Goal: Task Accomplishment & Management: Complete application form

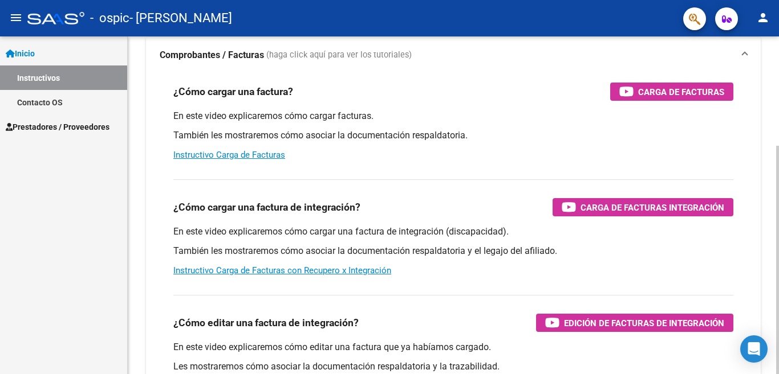
scroll to position [84, 0]
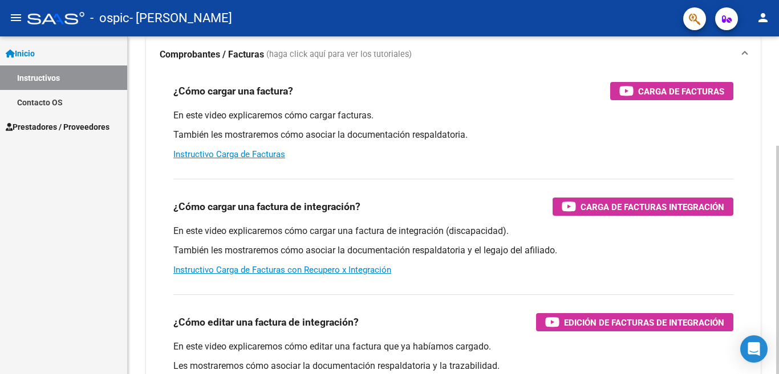
click at [778, 178] on div at bounding box center [777, 260] width 3 height 229
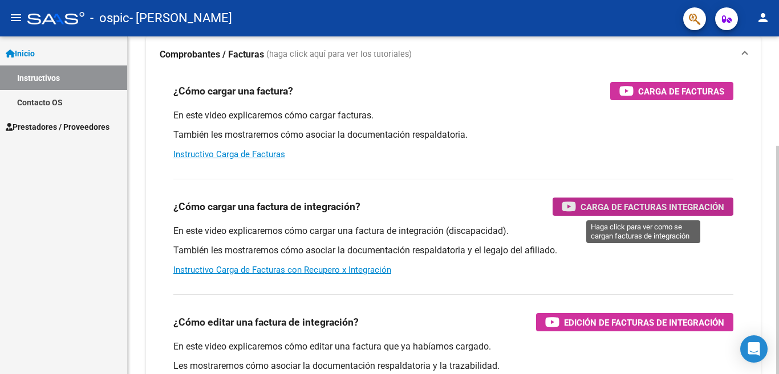
click at [617, 209] on span "Carga de Facturas Integración" at bounding box center [652, 207] width 144 height 14
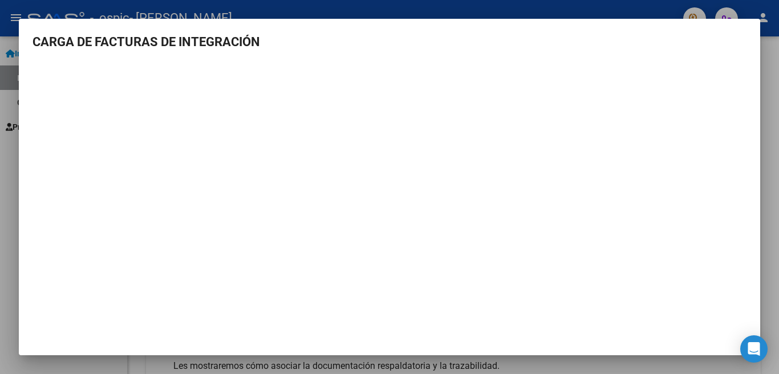
click at [7, 101] on div at bounding box center [389, 187] width 779 height 374
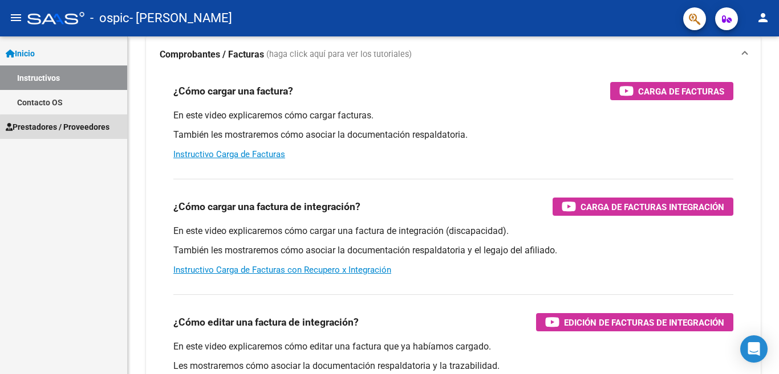
click at [79, 128] on span "Prestadores / Proveedores" at bounding box center [58, 127] width 104 height 13
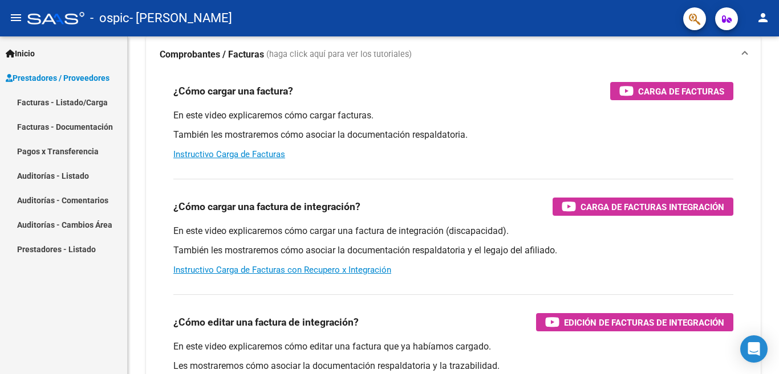
click at [84, 105] on link "Facturas - Listado/Carga" at bounding box center [63, 102] width 127 height 25
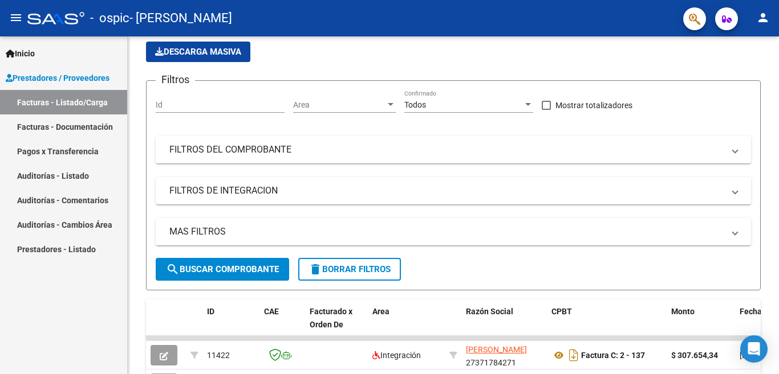
click at [105, 104] on link "Facturas - Listado/Carga" at bounding box center [63, 102] width 127 height 25
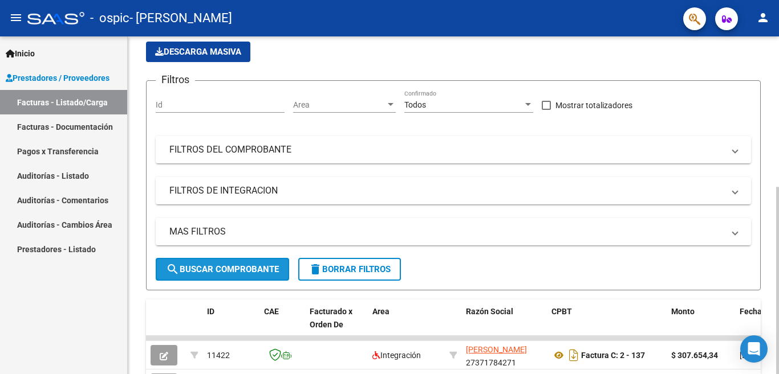
click at [210, 272] on span "search Buscar Comprobante" at bounding box center [222, 269] width 113 height 10
click at [249, 270] on span "search Buscar Comprobante" at bounding box center [222, 269] width 113 height 10
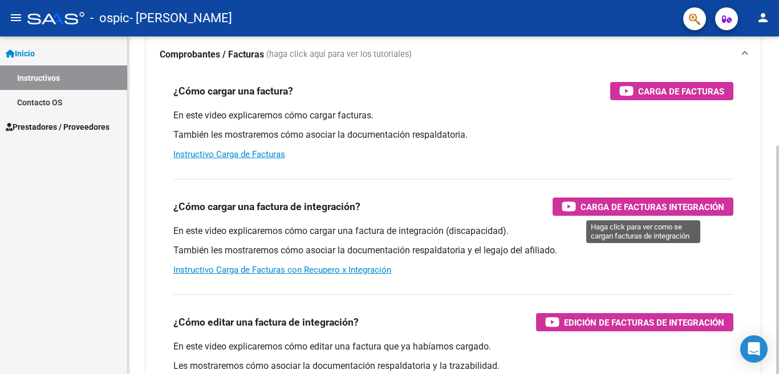
click at [611, 207] on span "Carga de Facturas Integración" at bounding box center [652, 207] width 144 height 14
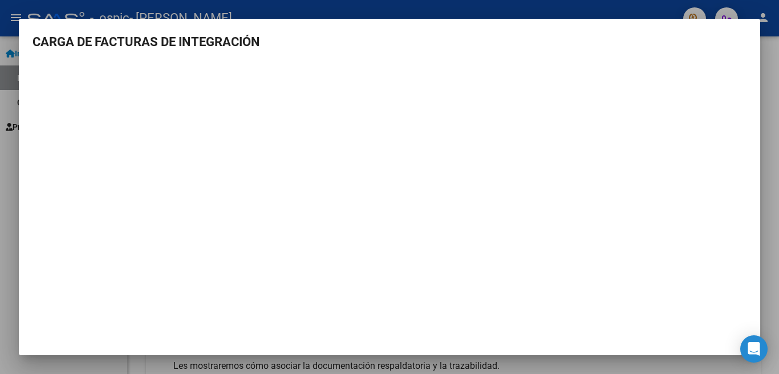
click at [2, 76] on div at bounding box center [389, 187] width 779 height 374
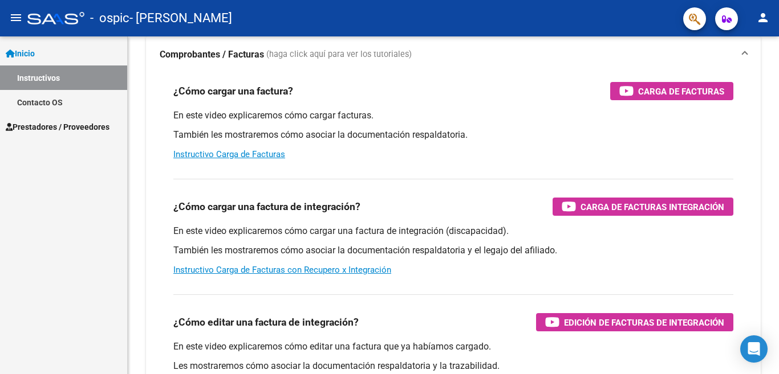
click at [76, 78] on link "Instructivos" at bounding box center [63, 78] width 127 height 25
click at [102, 130] on span "Prestadores / Proveedores" at bounding box center [58, 127] width 104 height 13
click at [28, 131] on span "Prestadores / Proveedores" at bounding box center [58, 127] width 104 height 13
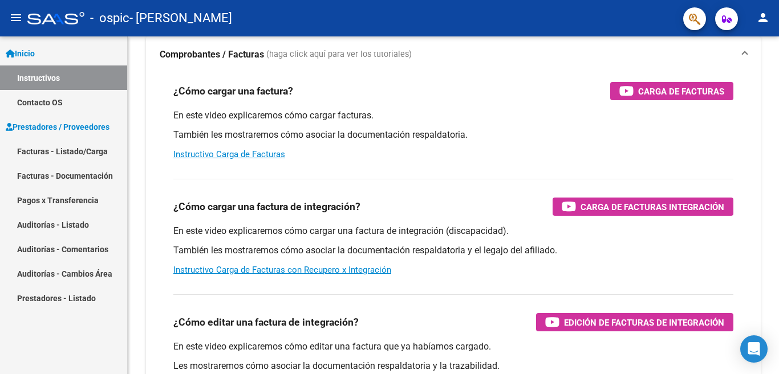
click at [39, 157] on link "Facturas - Listado/Carga" at bounding box center [63, 151] width 127 height 25
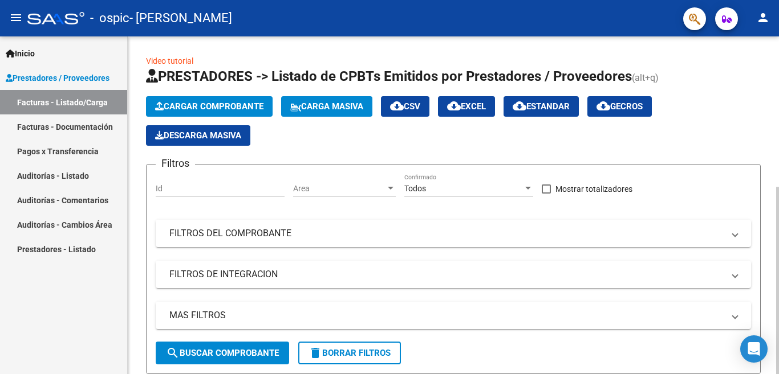
click at [778, 187] on div at bounding box center [777, 281] width 3 height 188
click at [250, 105] on span "Cargar Comprobante" at bounding box center [209, 106] width 108 height 10
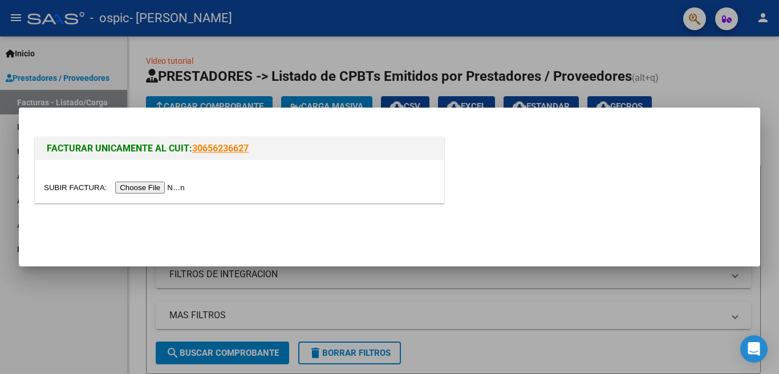
click at [136, 188] on input "file" at bounding box center [116, 188] width 144 height 12
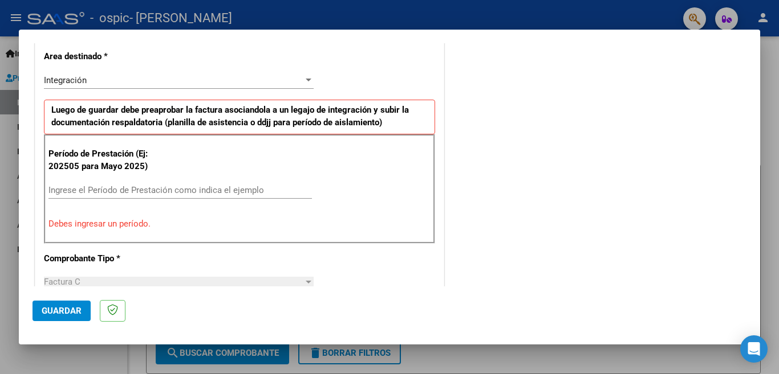
scroll to position [262, 0]
click at [233, 190] on input "Ingrese el Período de Prestación como indica el ejemplo" at bounding box center [179, 190] width 263 height 10
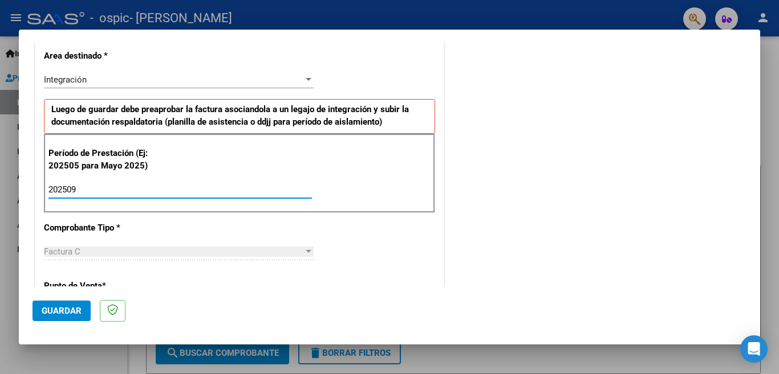
type input "202509"
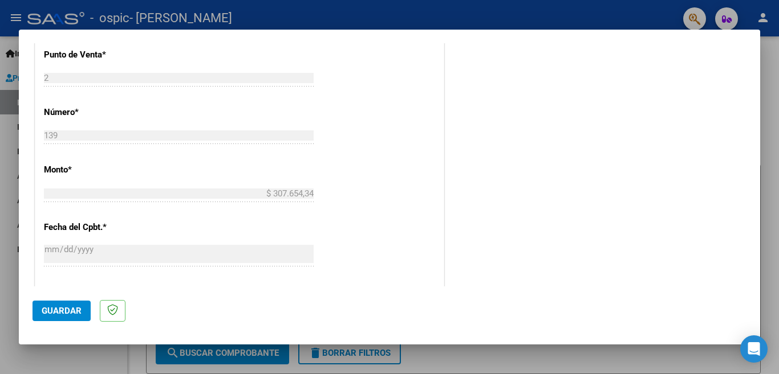
scroll to position [524, 0]
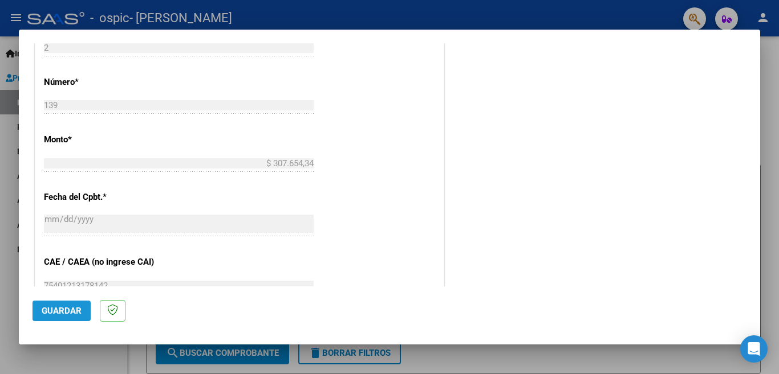
click at [76, 312] on span "Guardar" at bounding box center [62, 311] width 40 height 10
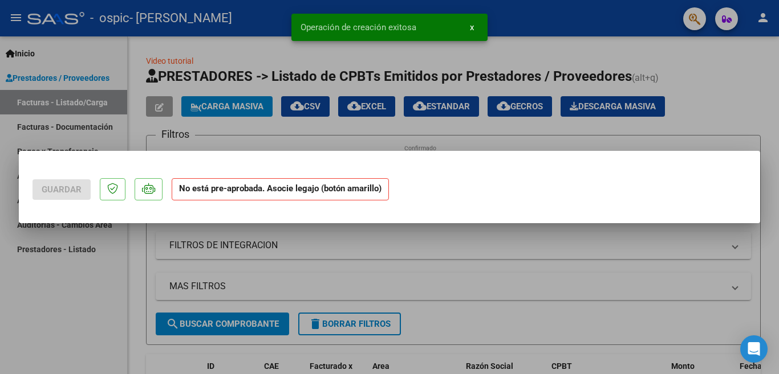
scroll to position [0, 0]
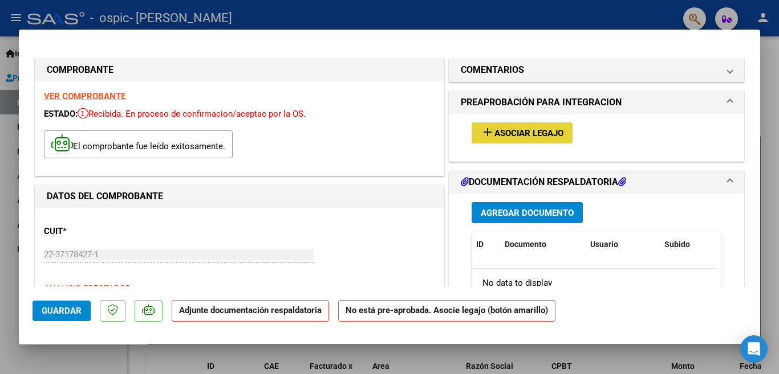
click at [496, 132] on span "Asociar Legajo" at bounding box center [528, 133] width 69 height 10
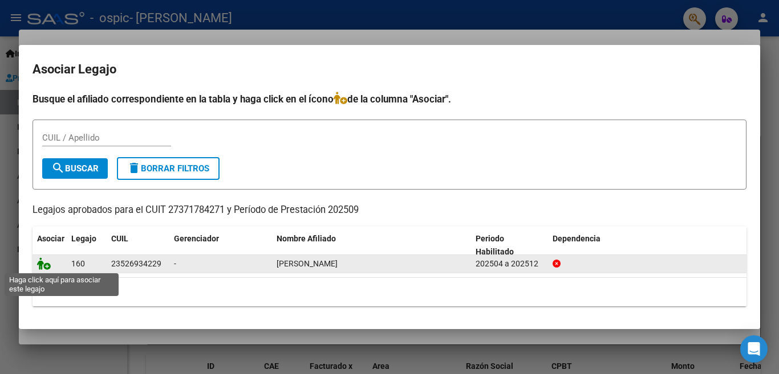
click at [47, 267] on icon at bounding box center [44, 264] width 14 height 13
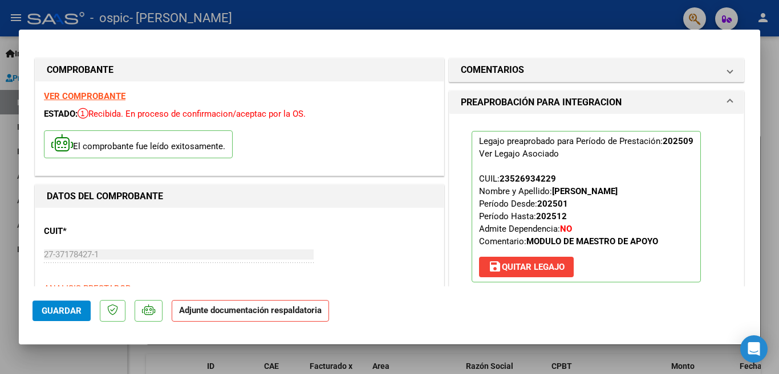
click at [211, 312] on strong "Adjunte documentación respaldatoria" at bounding box center [250, 310] width 142 height 10
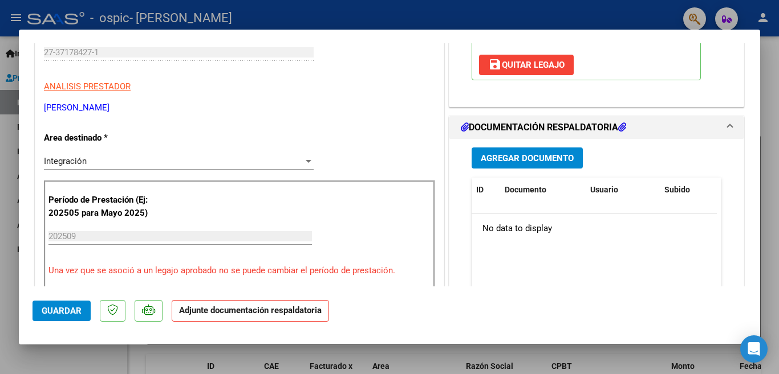
scroll to position [243, 0]
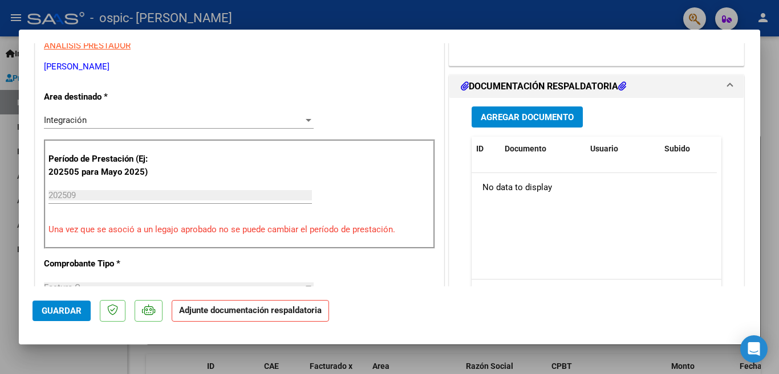
click at [533, 117] on span "Agregar Documento" at bounding box center [526, 117] width 93 height 10
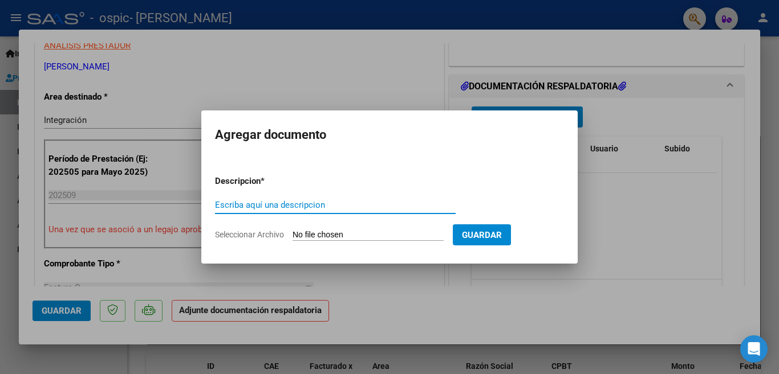
click at [307, 206] on input "Escriba aquí una descripcion" at bounding box center [335, 205] width 241 height 10
type input "planilla de asistencia"
click at [264, 236] on span "Seleccionar Archivo" at bounding box center [249, 234] width 69 height 9
click at [292, 236] on input "Seleccionar Archivo" at bounding box center [367, 235] width 151 height 11
type input "C:\fakepath\planilla [DATE].pdf"
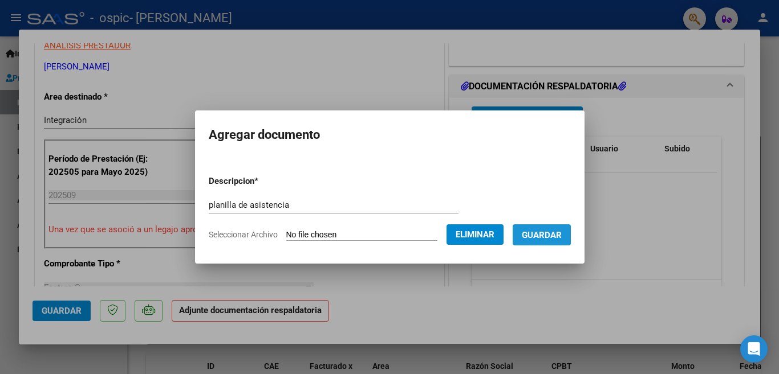
click at [543, 234] on span "Guardar" at bounding box center [541, 235] width 40 height 10
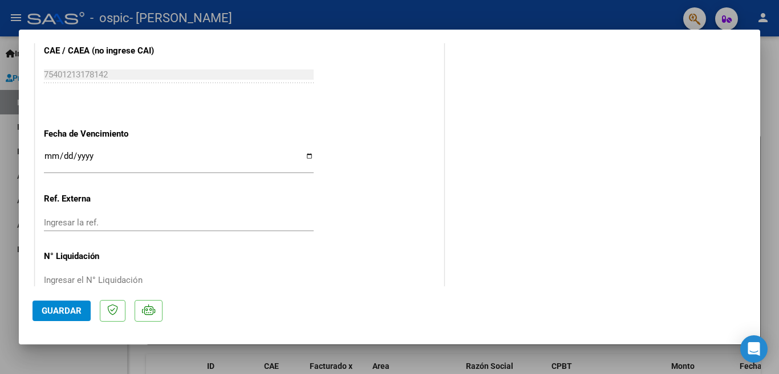
scroll to position [763, 0]
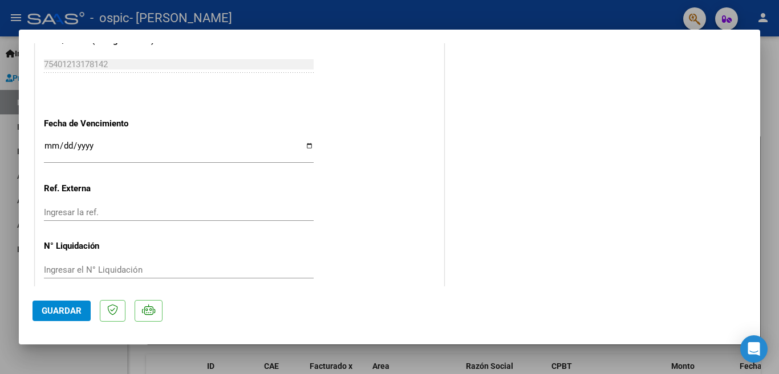
click at [73, 311] on span "Guardar" at bounding box center [62, 311] width 40 height 10
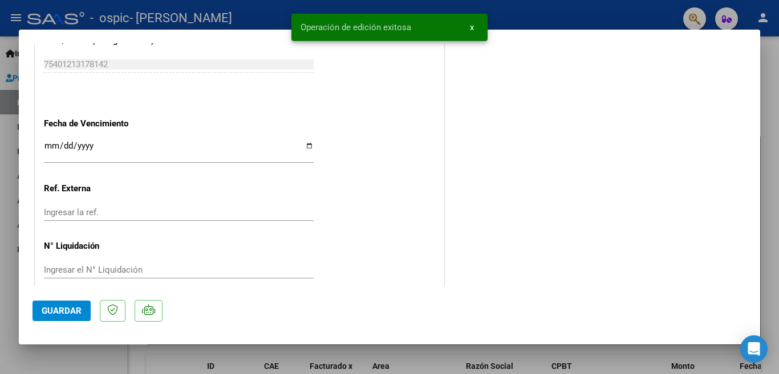
click at [6, 195] on div at bounding box center [389, 187] width 779 height 374
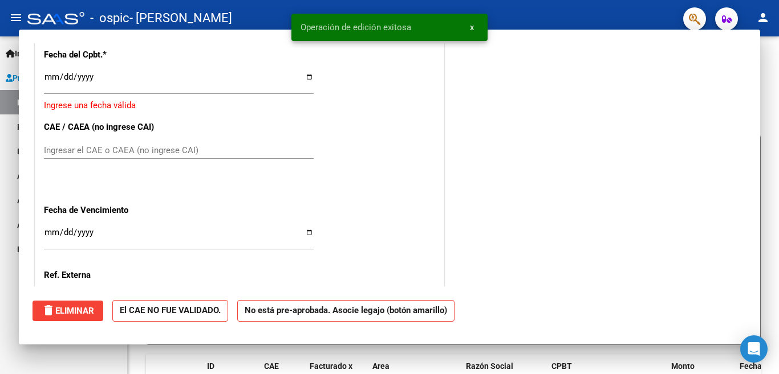
click at [6, 146] on link "Pagos x Transferencia" at bounding box center [63, 151] width 127 height 25
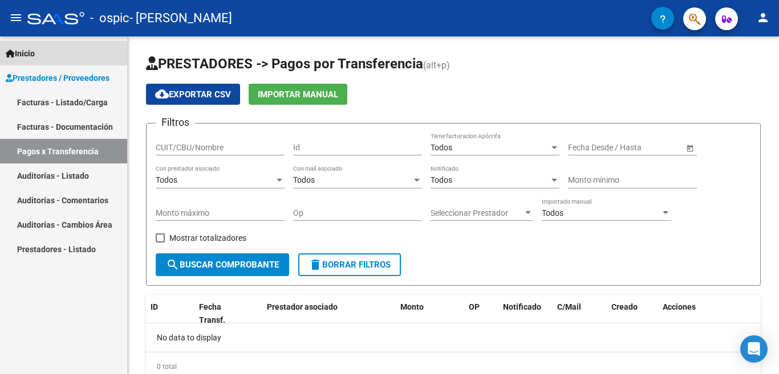
click at [28, 53] on span "Inicio" at bounding box center [20, 53] width 29 height 13
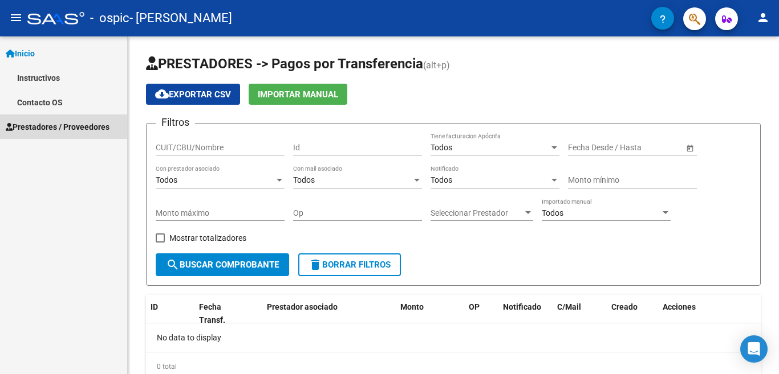
click at [39, 131] on span "Prestadores / Proveedores" at bounding box center [58, 127] width 104 height 13
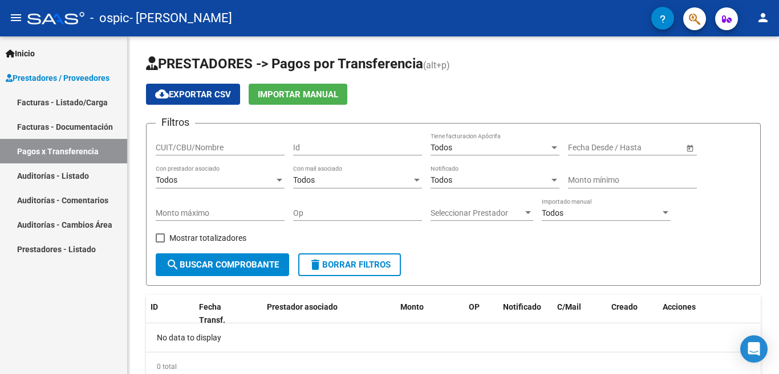
click at [101, 101] on link "Facturas - Listado/Carga" at bounding box center [63, 102] width 127 height 25
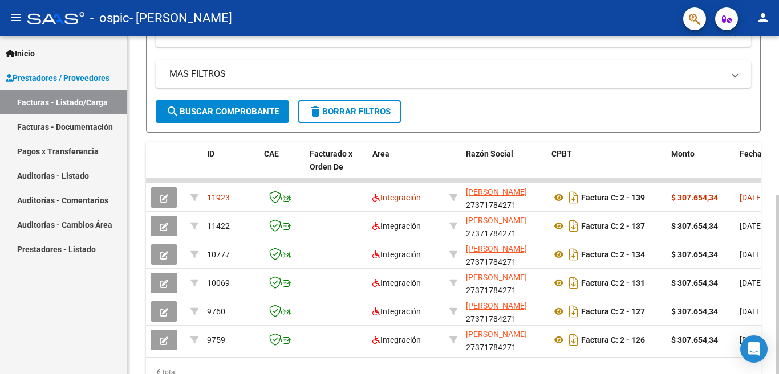
scroll to position [246, 0]
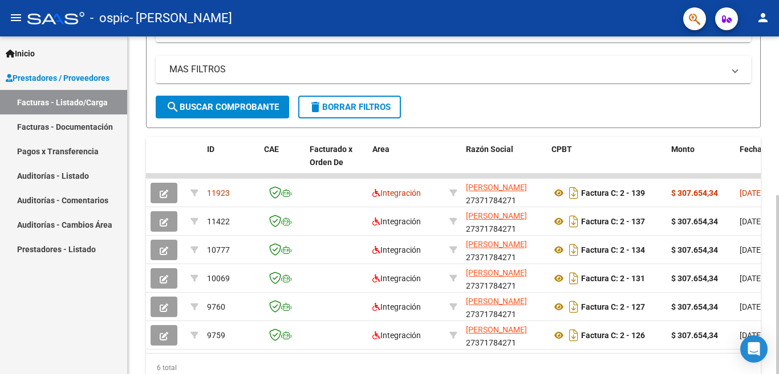
click at [778, 256] on div at bounding box center [777, 284] width 3 height 179
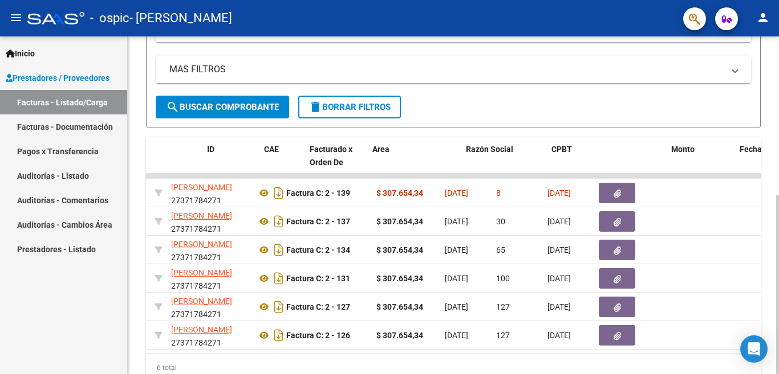
scroll to position [0, 0]
